Goal: Task Accomplishment & Management: Complete application form

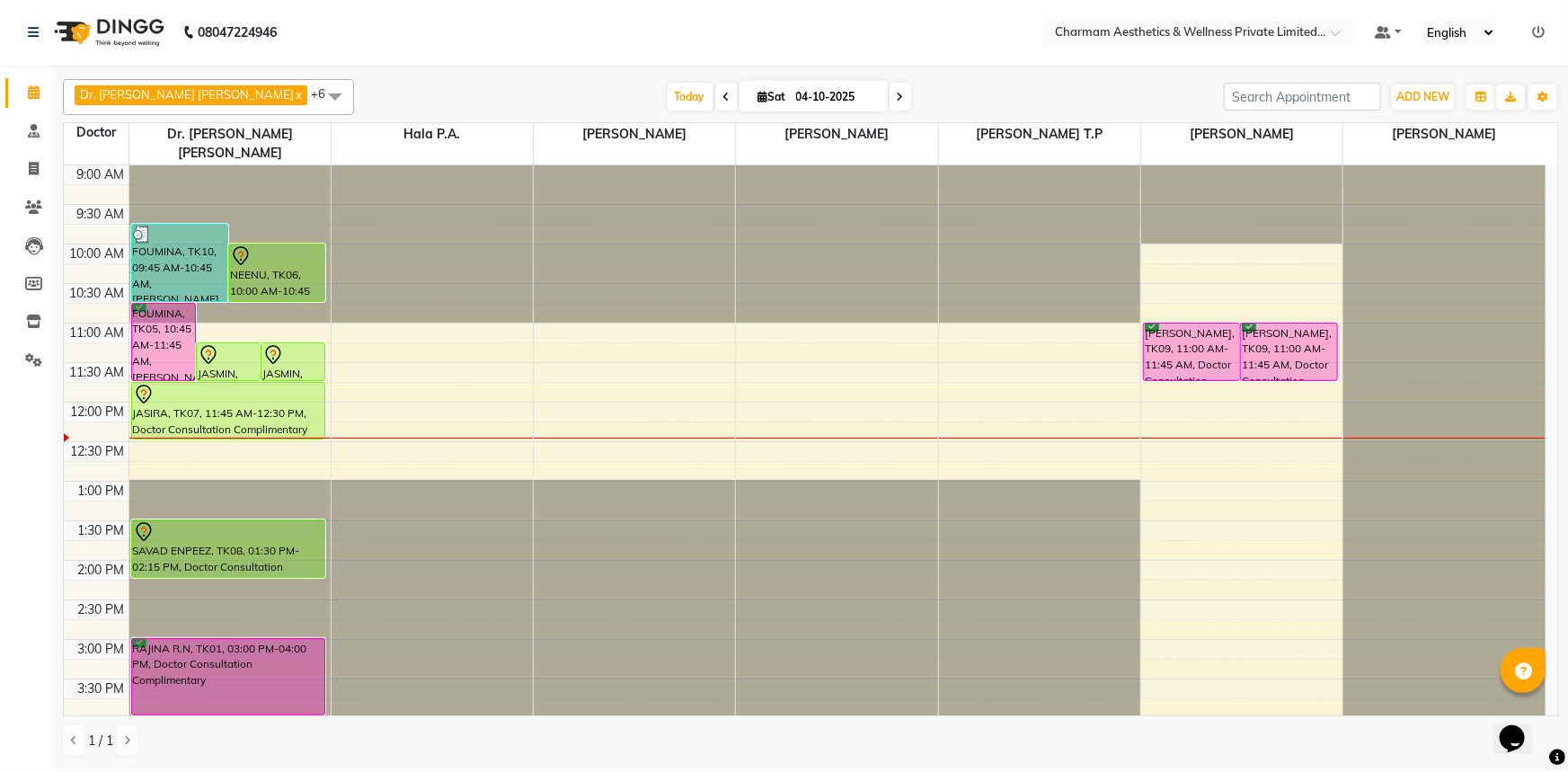
scroll to position [244, 0]
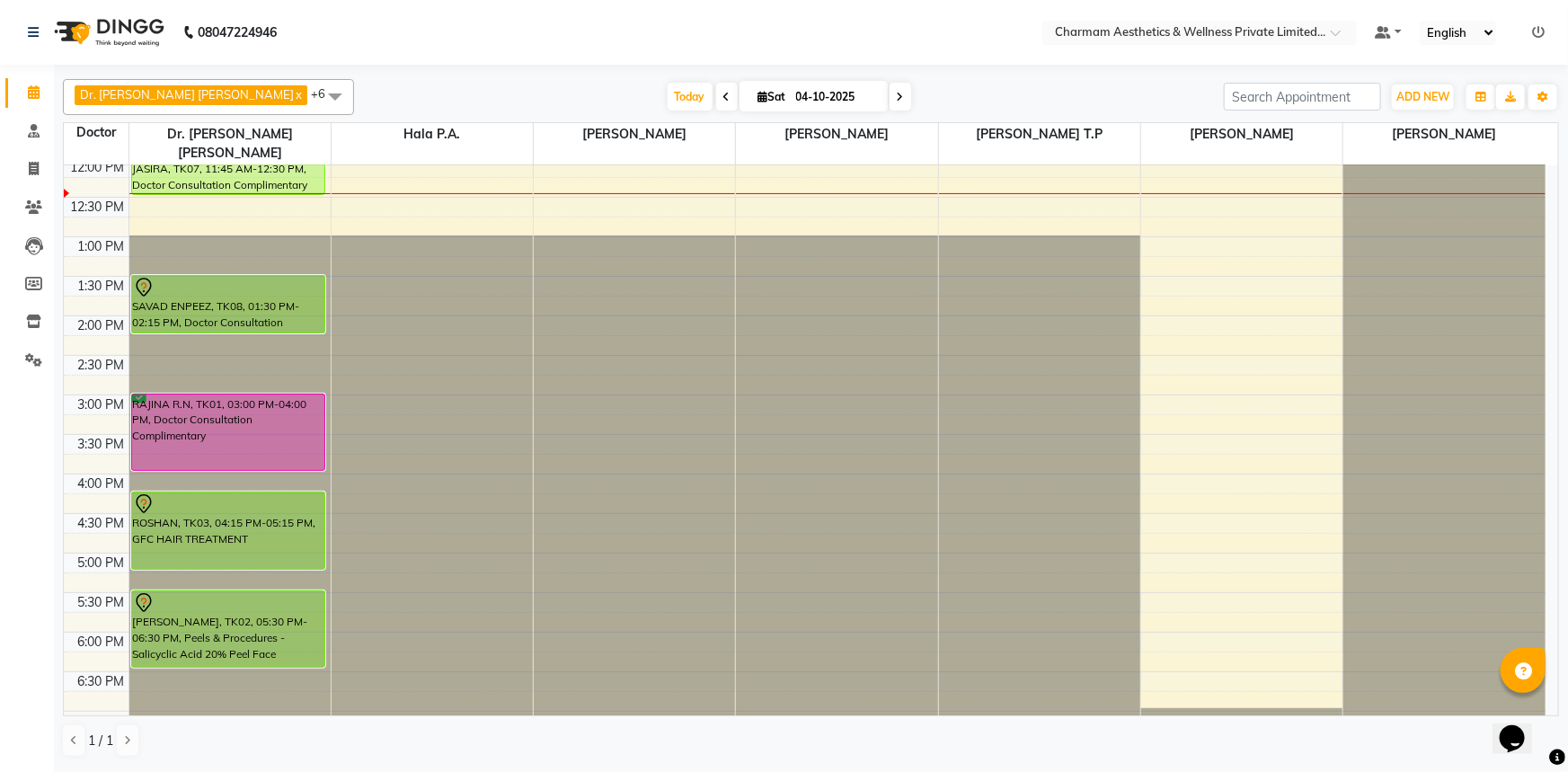
click at [758, 95] on icon at bounding box center [763, 96] width 10 height 12
select select "10"
select select "2025"
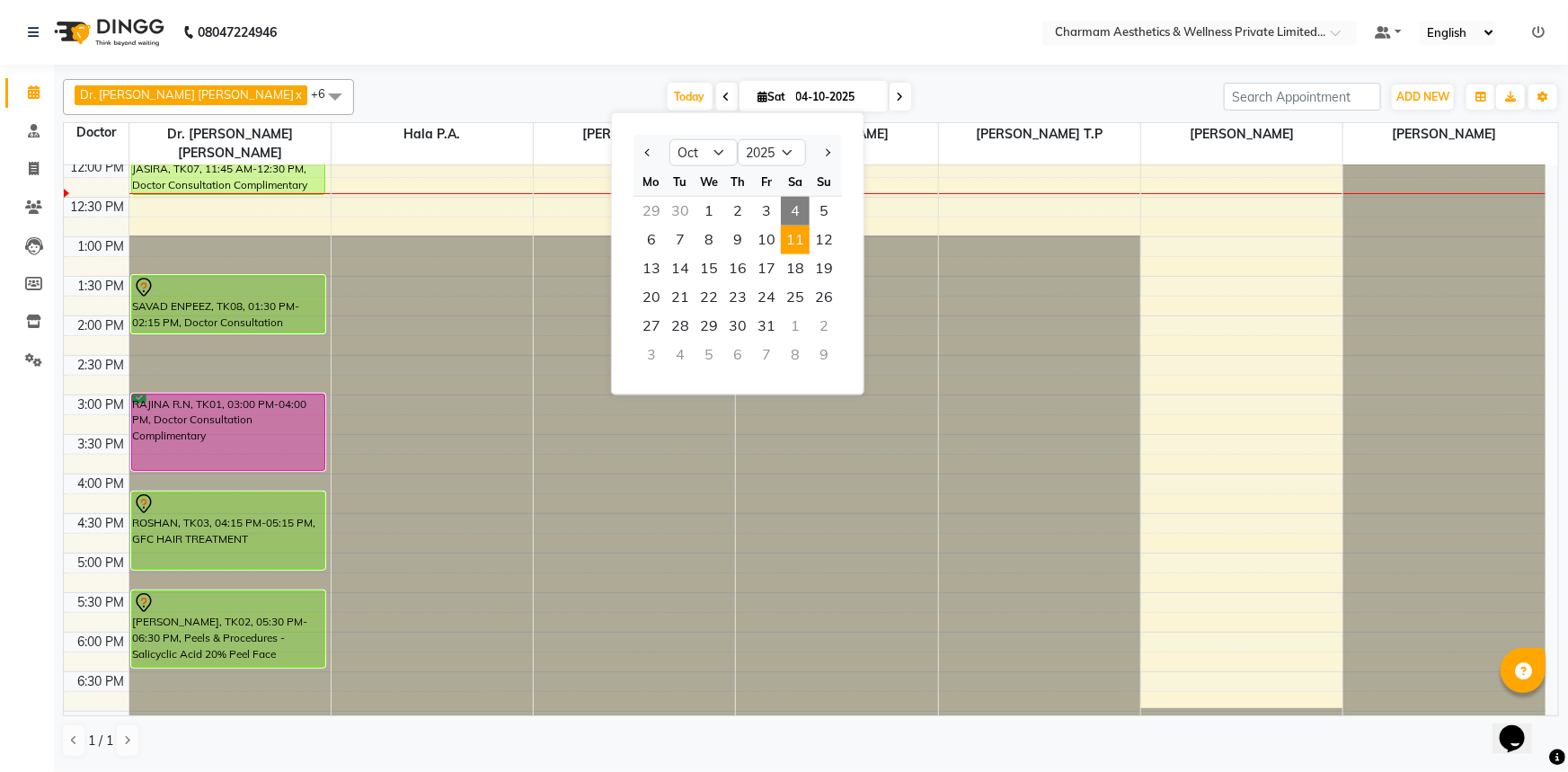
click at [805, 231] on span "11" at bounding box center [795, 239] width 29 height 29
type input "[DATE]"
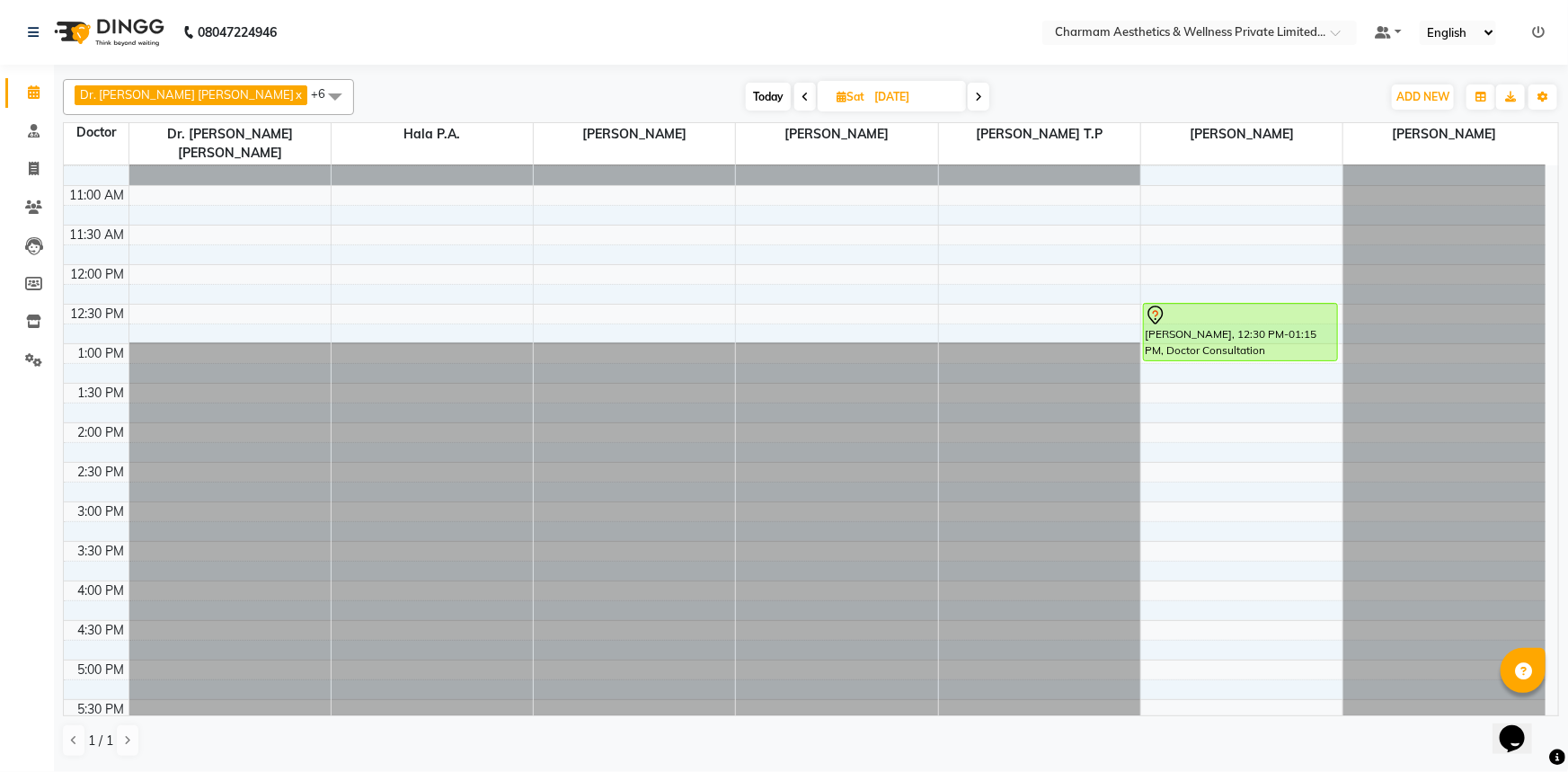
scroll to position [0, 0]
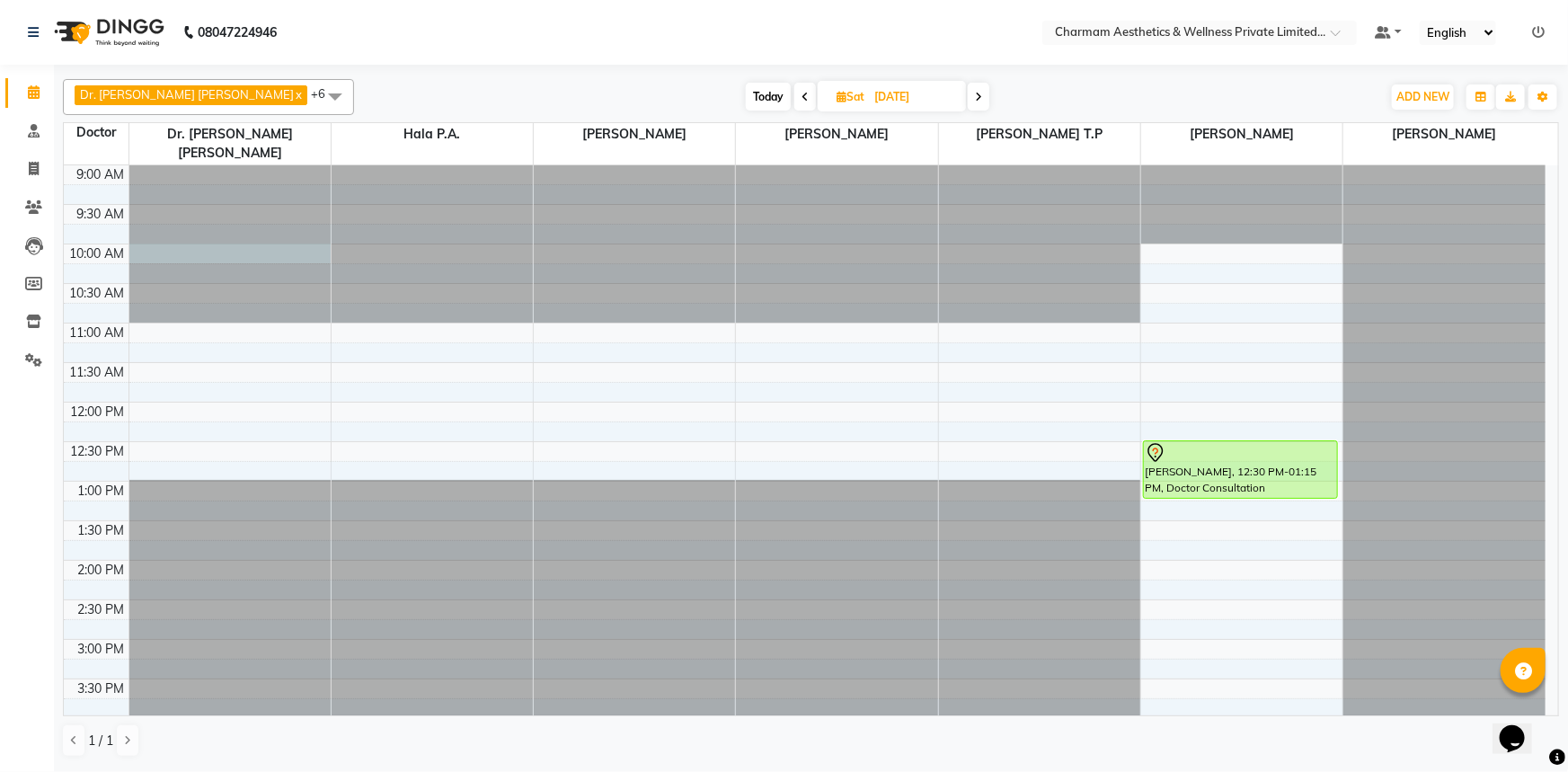
click at [246, 165] on div at bounding box center [229, 165] width 201 height 0
select select "69891"
select select "tentative"
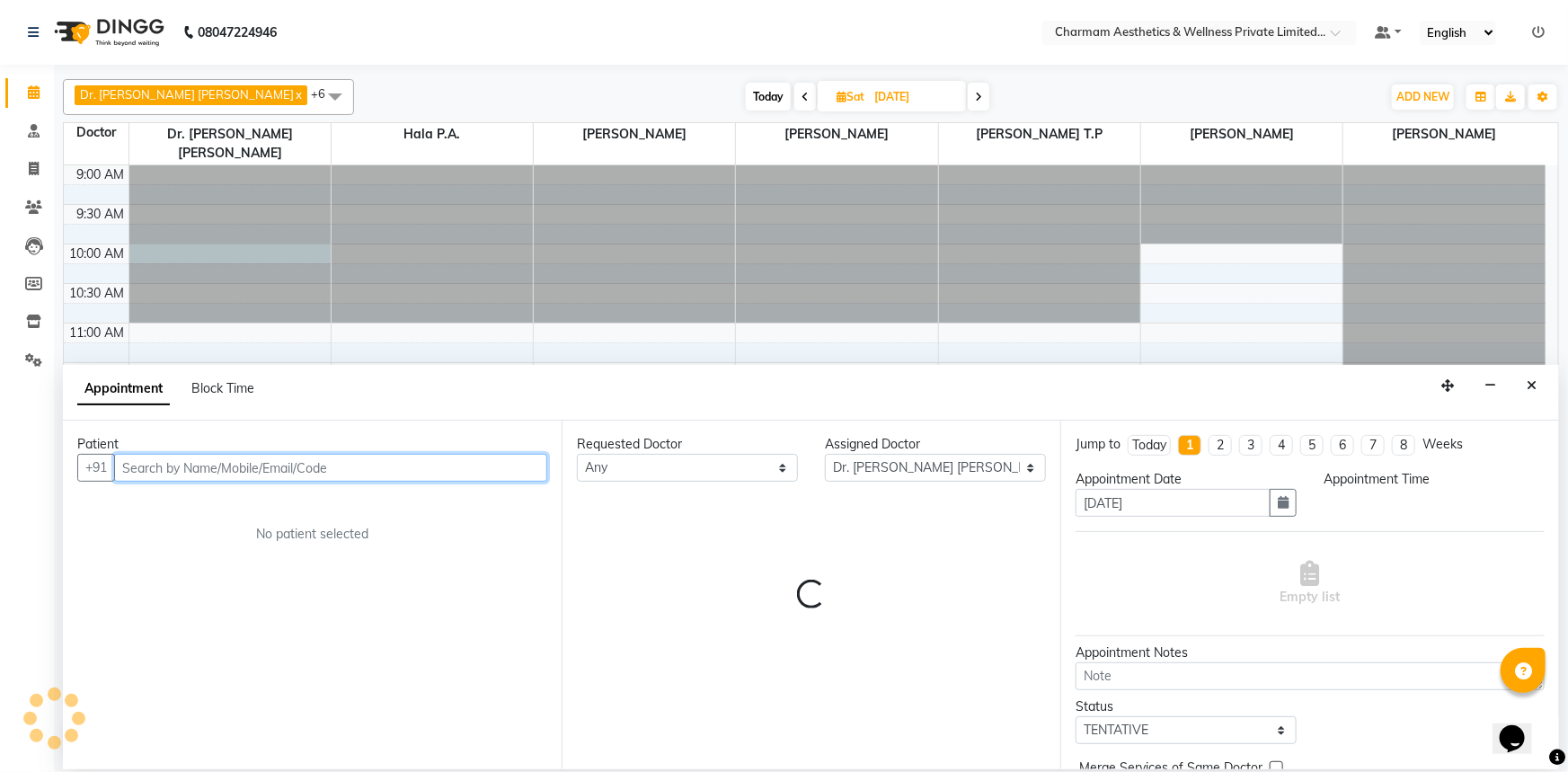
select select "600"
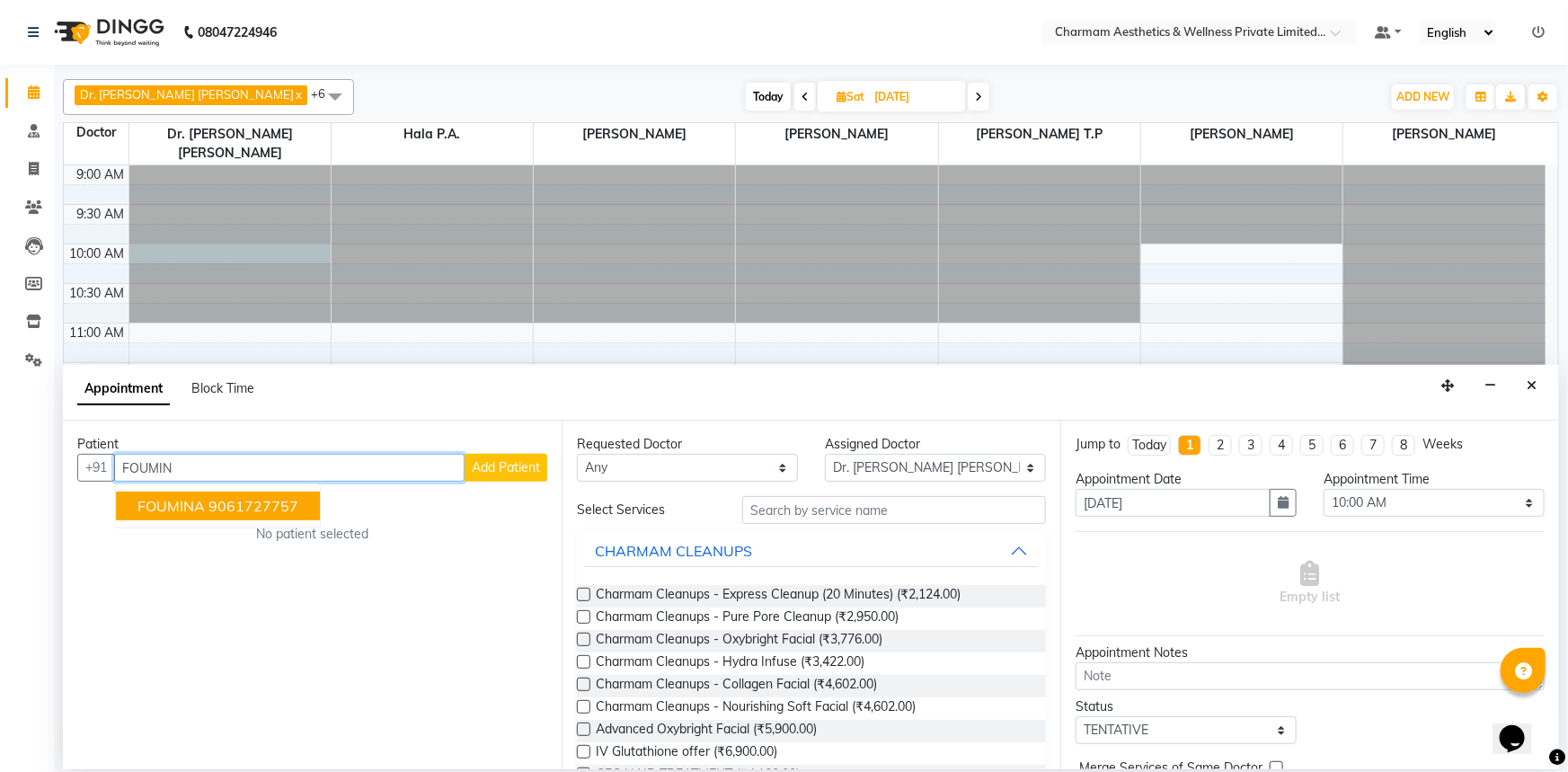
click at [195, 497] on span "FOUMINA" at bounding box center [171, 506] width 67 height 18
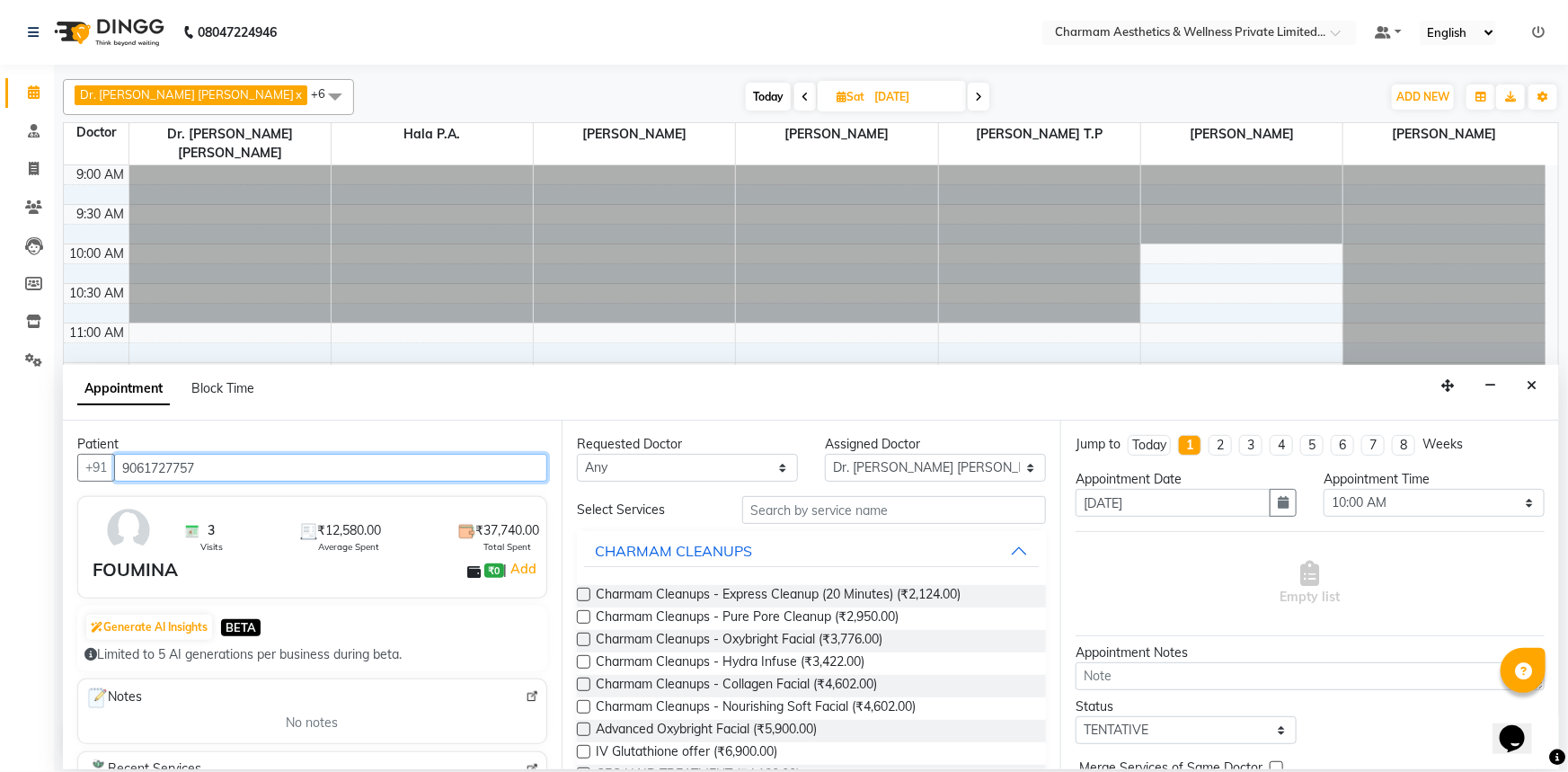
type input "9061727757"
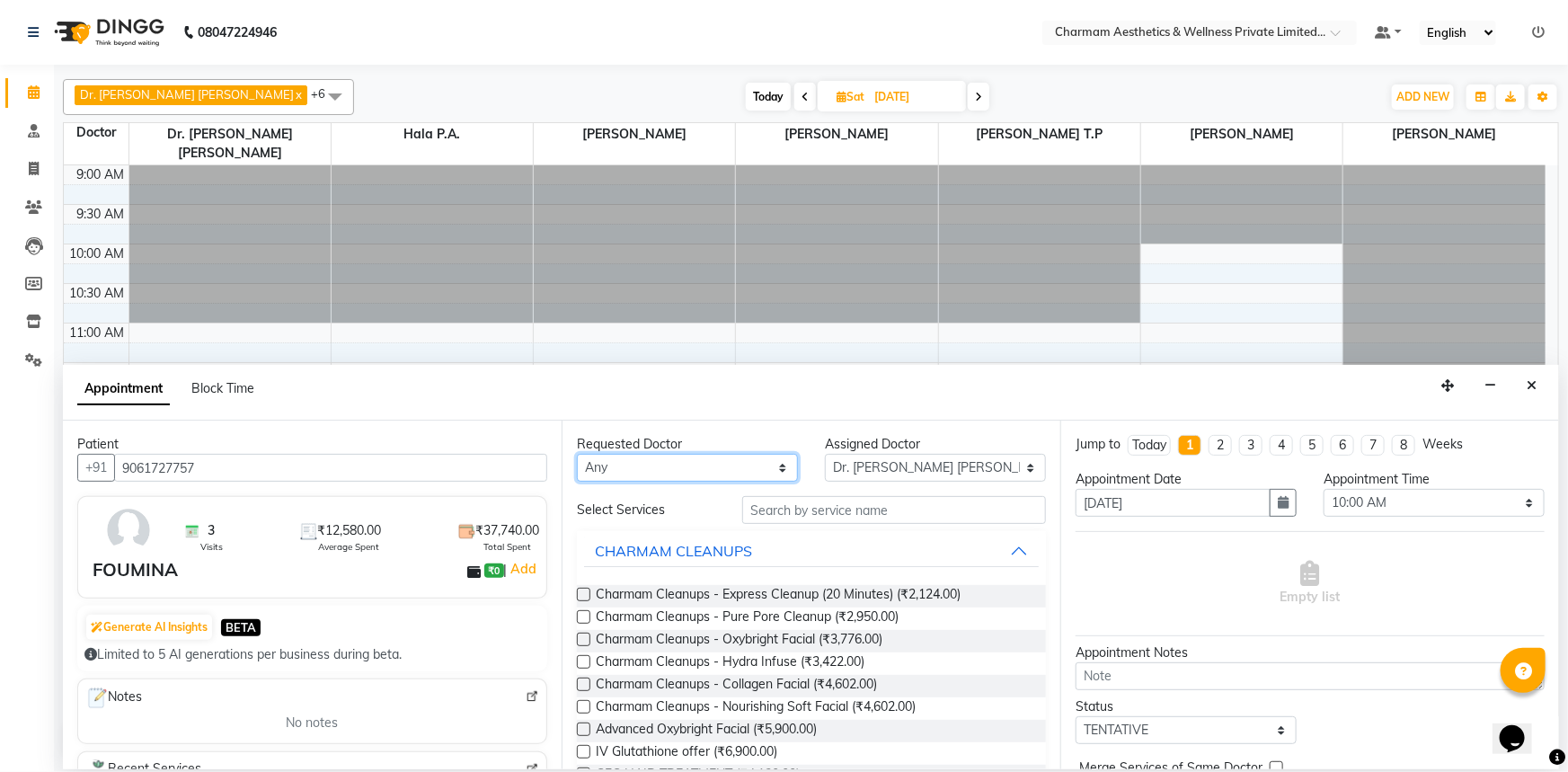
click at [728, 469] on select "Any [PERSON_NAME] K Dr. [PERSON_NAME] [PERSON_NAME] [PERSON_NAME] [PERSON_NAME]…" at bounding box center [687, 468] width 221 height 28
select select "69891"
click at [577, 454] on select "Any [PERSON_NAME] K Dr. [PERSON_NAME] [PERSON_NAME] [PERSON_NAME] [PERSON_NAME]…" at bounding box center [687, 468] width 221 height 28
click at [885, 509] on input "text" at bounding box center [894, 510] width 303 height 28
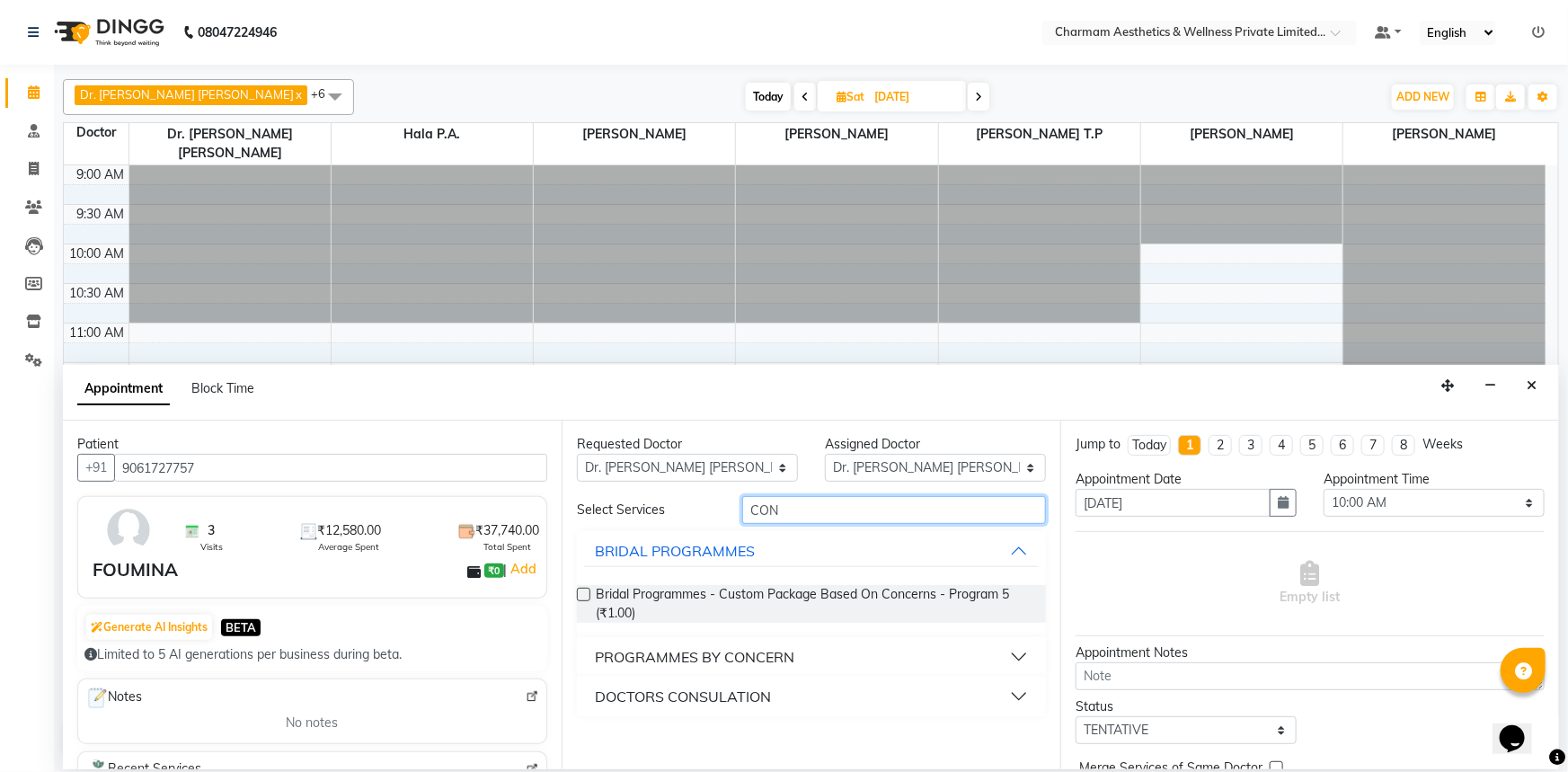
type input "CON"
click at [909, 696] on button "DOCTORS CONSULATION" at bounding box center [812, 696] width 455 height 32
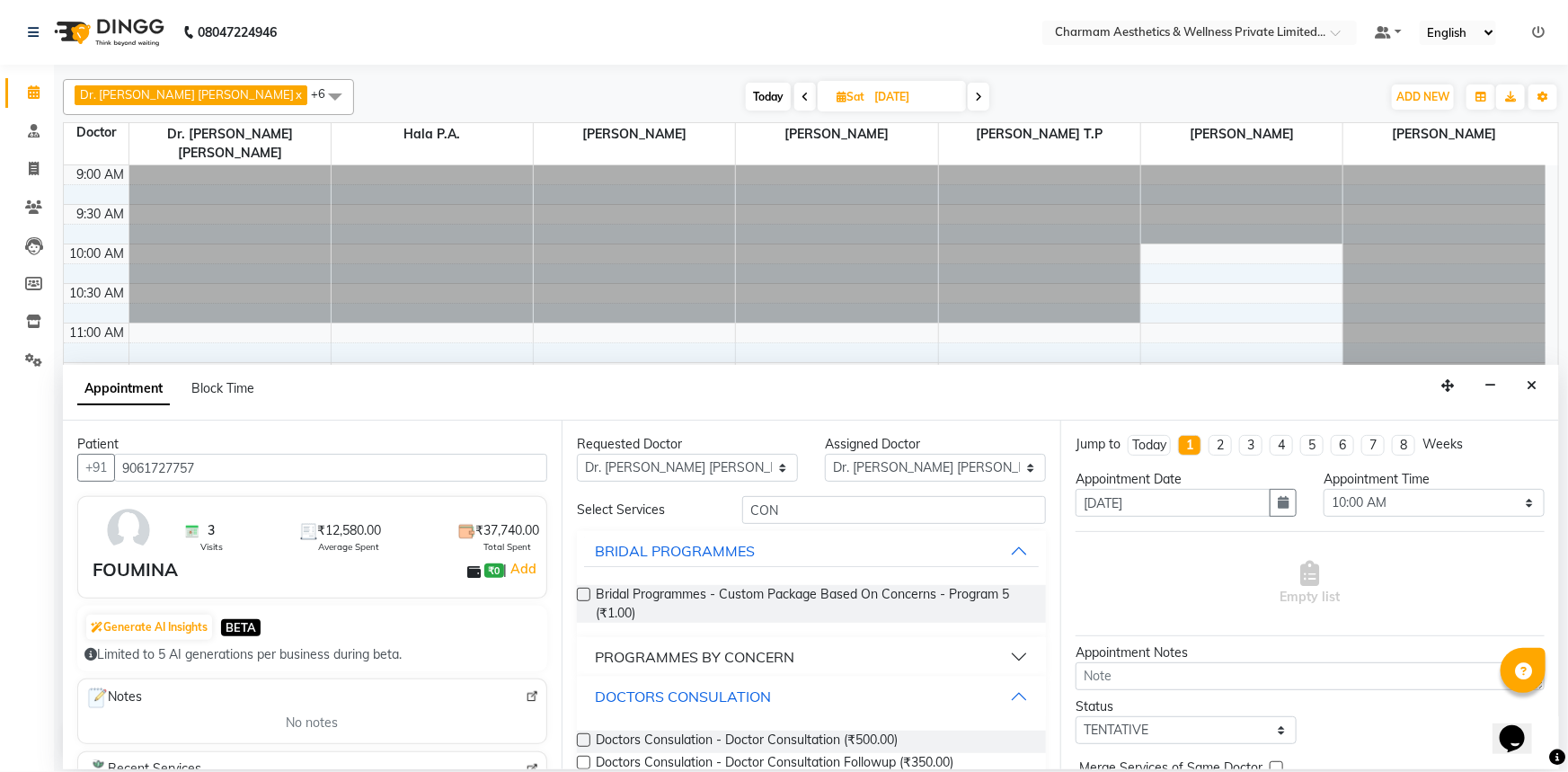
scroll to position [139, 0]
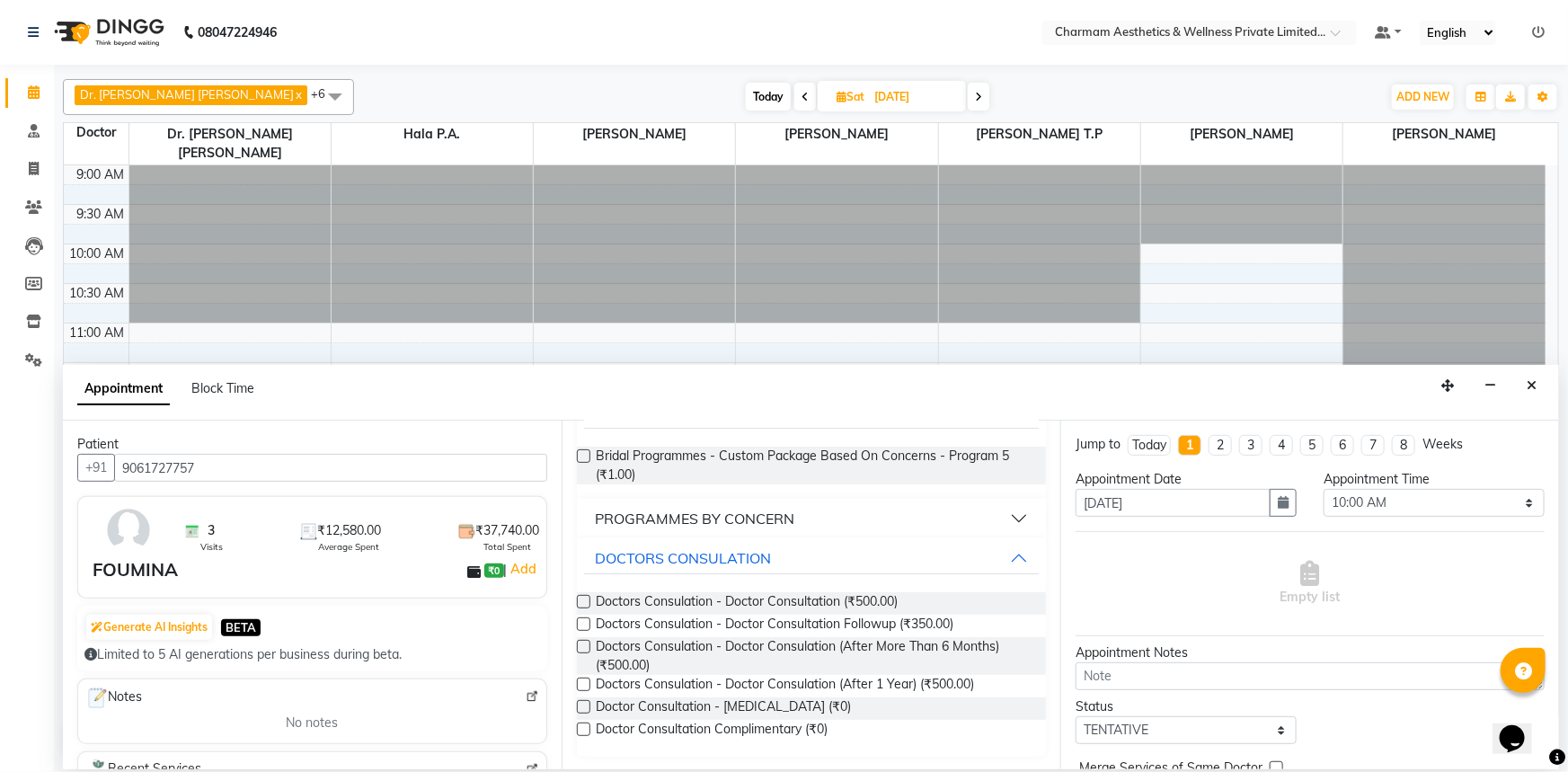
click at [581, 725] on label at bounding box center [584, 730] width 14 height 14
click at [581, 725] on input "checkbox" at bounding box center [583, 731] width 12 height 12
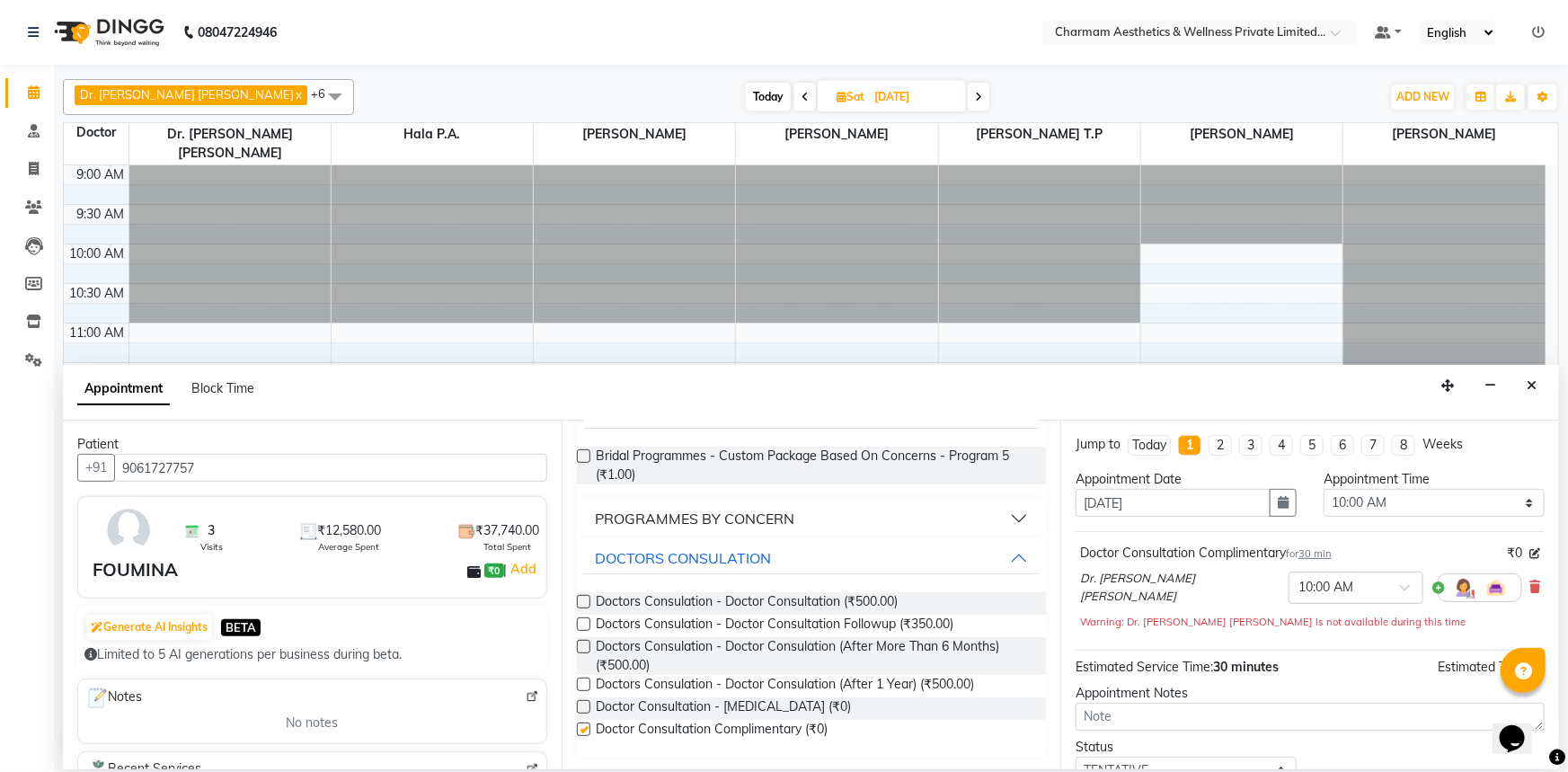
checkbox input "false"
click at [1254, 711] on textarea at bounding box center [1310, 717] width 469 height 28
click at [1092, 712] on textarea "MUNJARO" at bounding box center [1310, 717] width 469 height 28
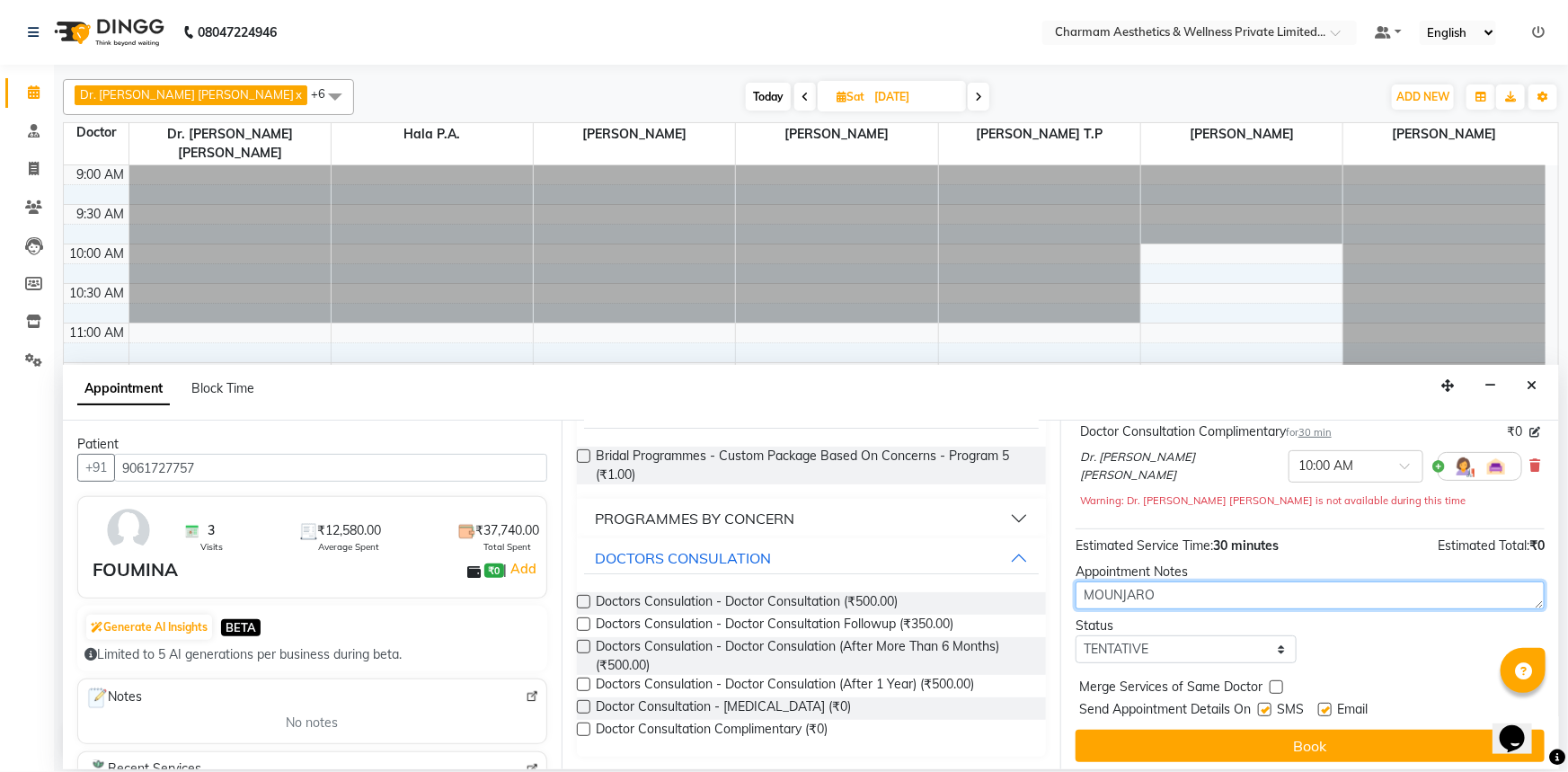
scroll to position [125, 0]
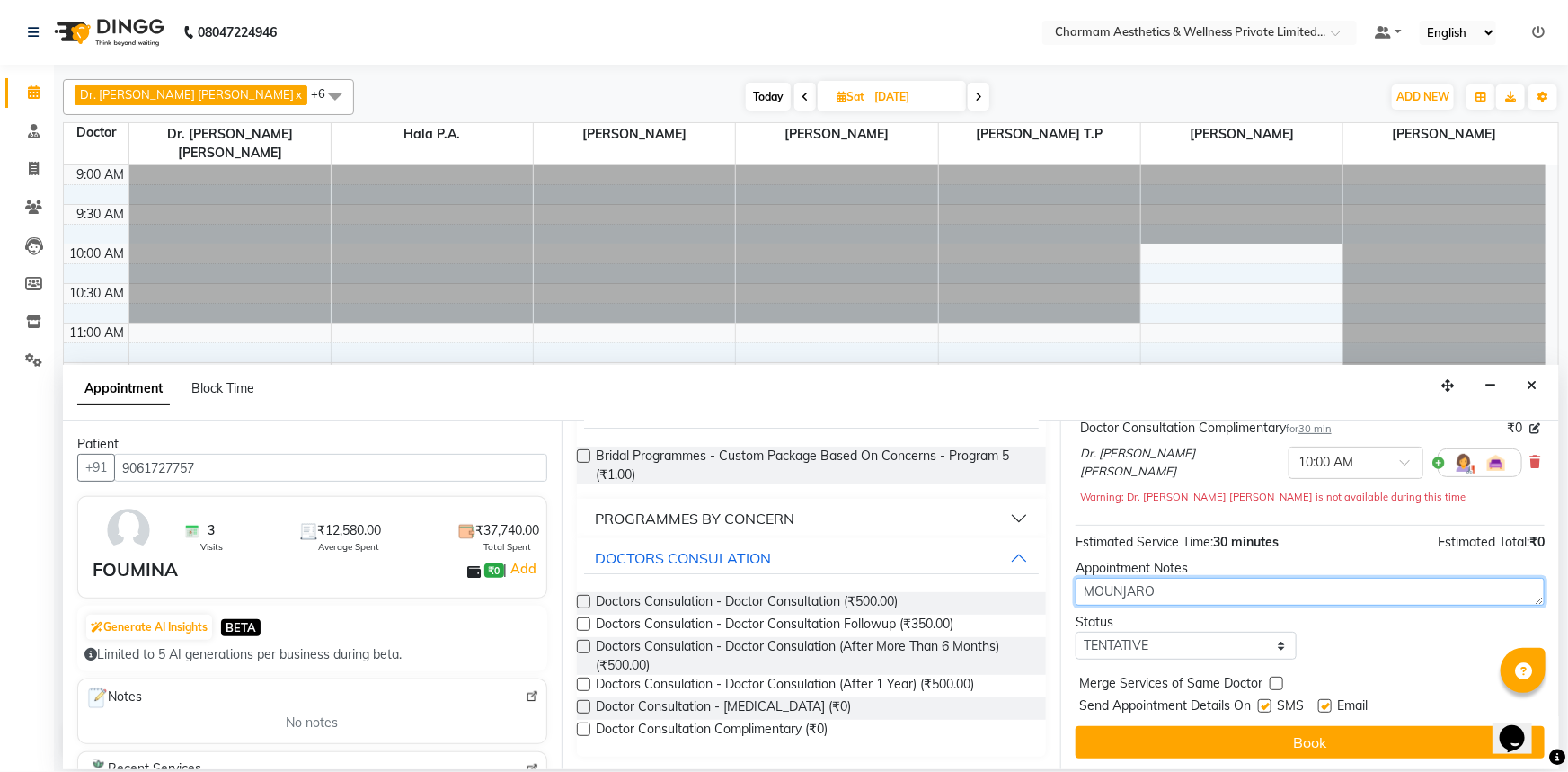
type textarea "MOUNJARO"
drag, startPoint x: 1268, startPoint y: 700, endPoint x: 1338, endPoint y: 706, distance: 70.3
click at [1269, 701] on label at bounding box center [1266, 706] width 14 height 14
click at [1269, 702] on input "checkbox" at bounding box center [1265, 708] width 12 height 12
checkbox input "false"
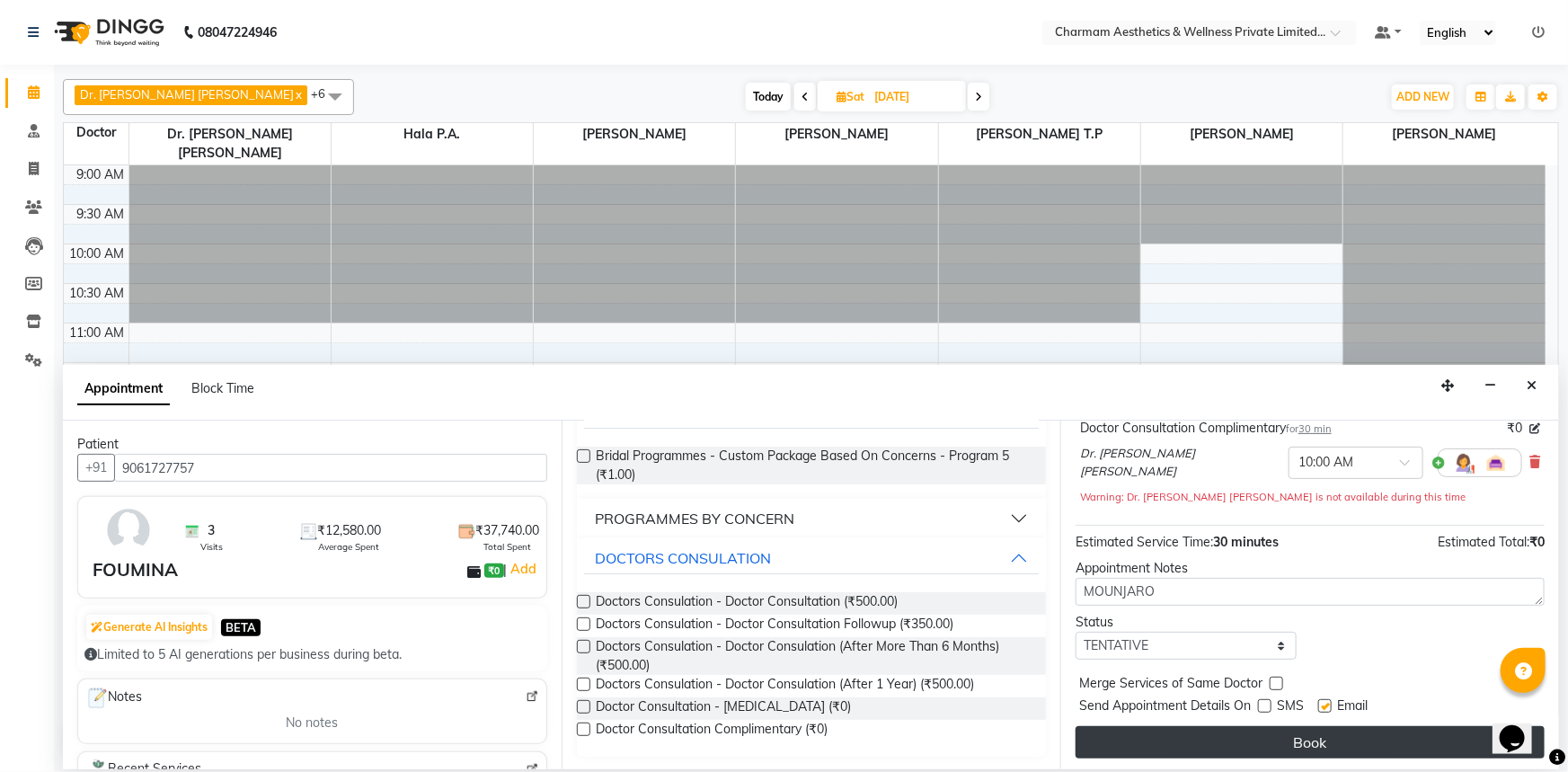
drag, startPoint x: 1325, startPoint y: 700, endPoint x: 1329, endPoint y: 742, distance: 42.2
click at [1325, 702] on label at bounding box center [1326, 706] width 14 height 14
click at [1325, 702] on input "checkbox" at bounding box center [1325, 708] width 12 height 12
checkbox input "false"
click at [1329, 744] on button "Book" at bounding box center [1310, 741] width 469 height 32
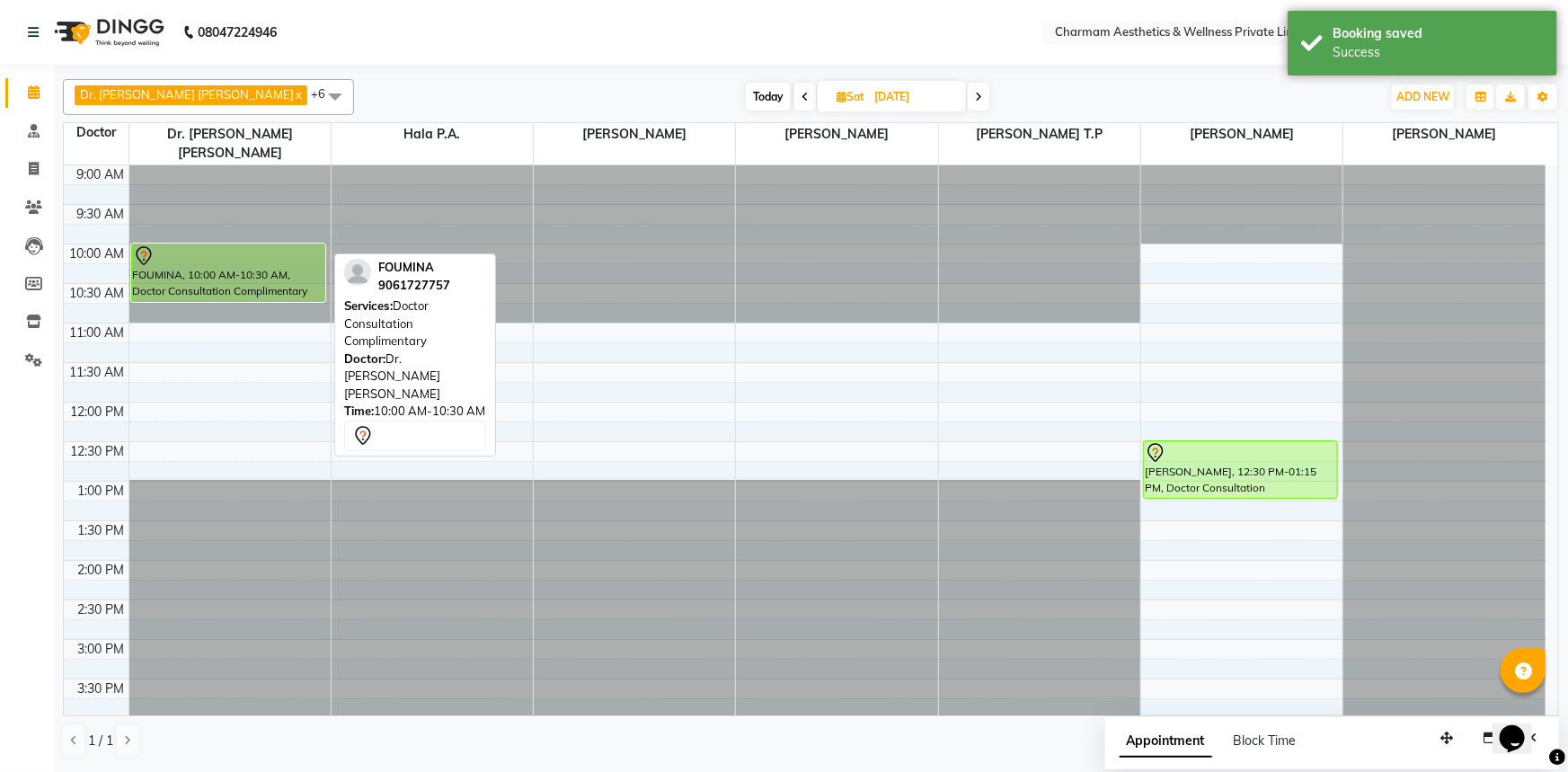
click at [231, 276] on div "FOUMINA, 10:00 AM-10:30 AM, Doctor Consultation Complimentary FOUMINA, 10:00 AM…" at bounding box center [229, 600] width 201 height 868
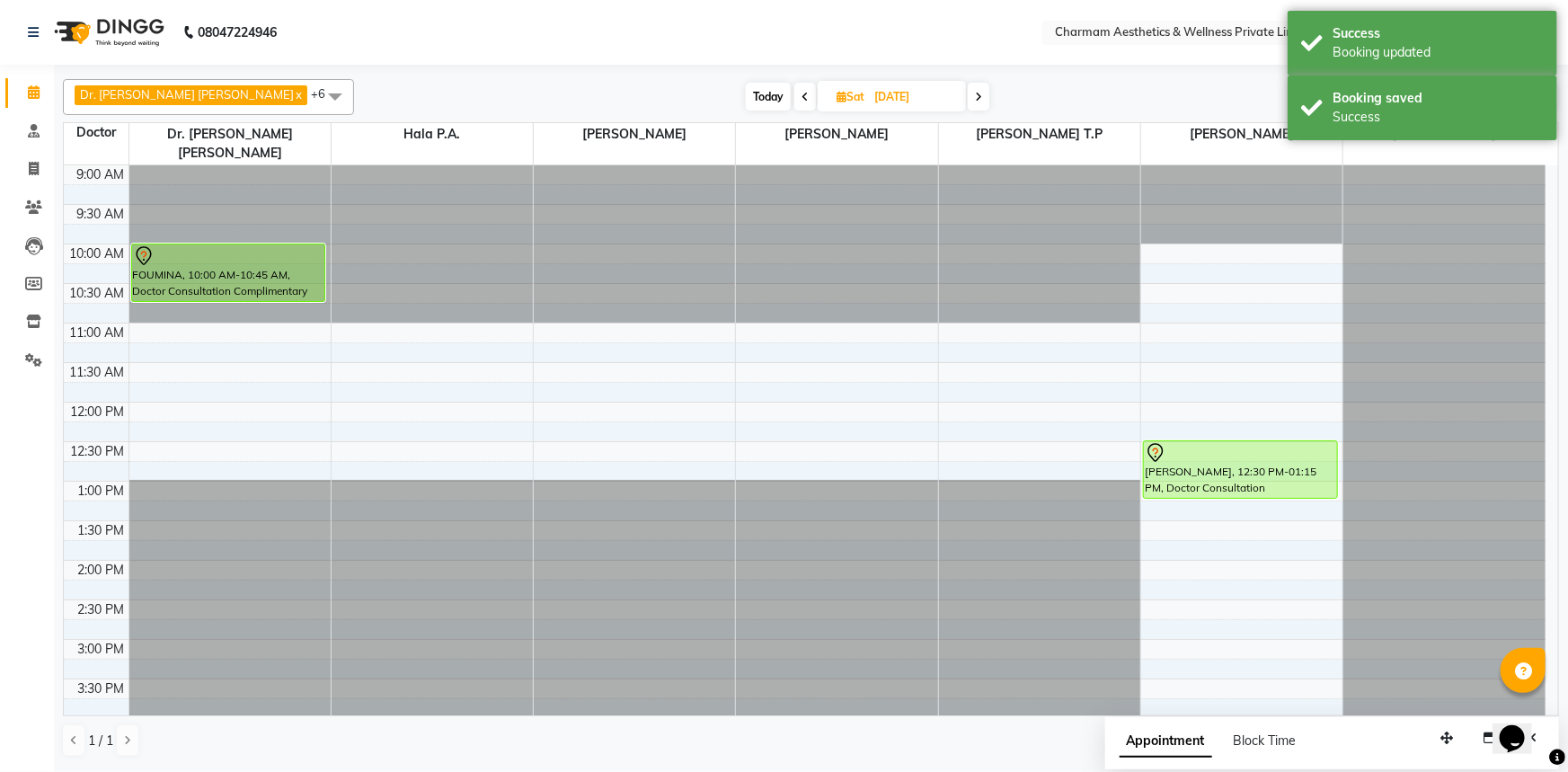
click at [837, 96] on icon at bounding box center [842, 96] width 10 height 12
select select "10"
select select "2025"
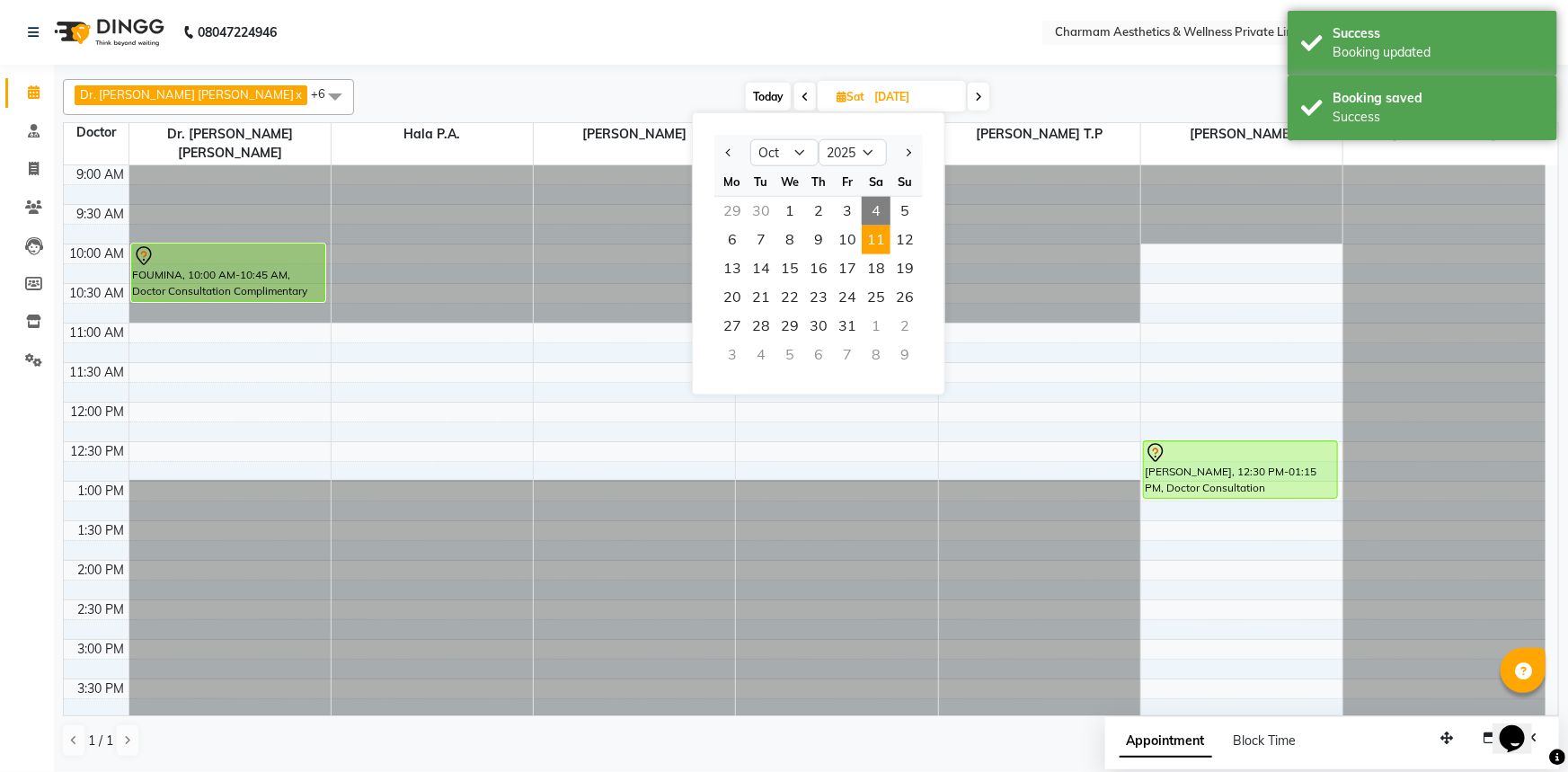
click at [882, 212] on span "4" at bounding box center [876, 211] width 29 height 29
type input "04-10-2025"
